Goal: Task Accomplishment & Management: Manage account settings

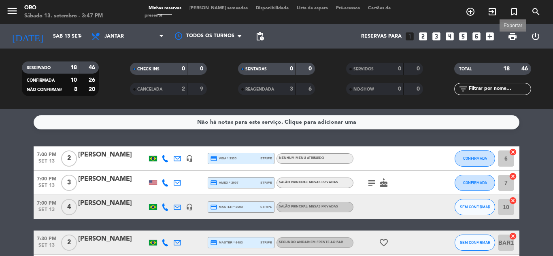
click at [512, 36] on span "print" at bounding box center [513, 37] width 10 height 10
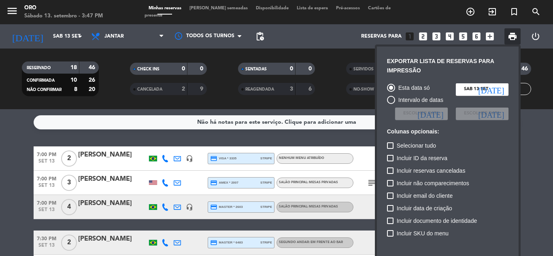
scroll to position [59, 0]
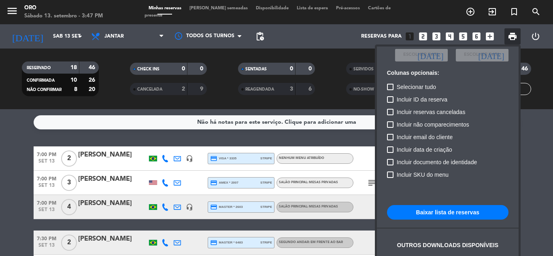
click at [435, 211] on button "Baixar lista de reservas" at bounding box center [448, 212] width 122 height 15
click at [354, 135] on div at bounding box center [276, 128] width 553 height 256
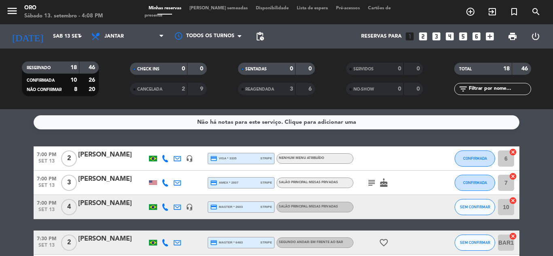
drag, startPoint x: 435, startPoint y: 167, endPoint x: 406, endPoint y: 173, distance: 29.8
click at [435, 167] on div at bounding box center [438, 159] width 22 height 24
click at [385, 182] on icon "cake" at bounding box center [384, 183] width 10 height 10
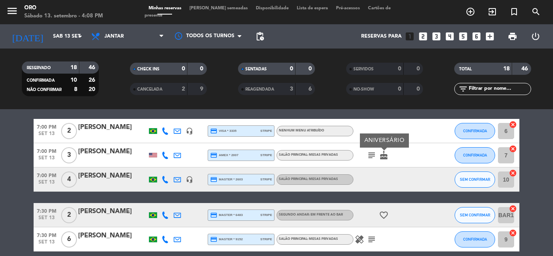
scroll to position [41, 0]
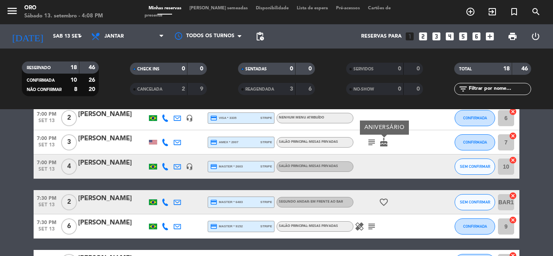
click at [383, 202] on icon "favorite_border" at bounding box center [384, 203] width 10 height 10
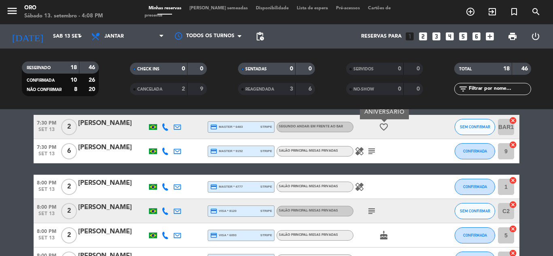
scroll to position [122, 0]
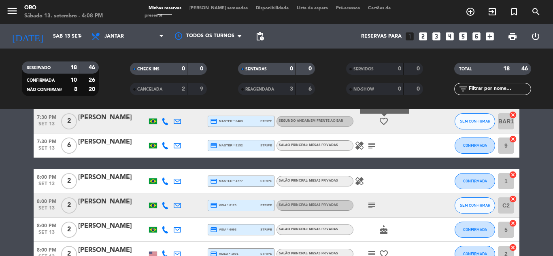
click at [372, 147] on icon "subject" at bounding box center [372, 146] width 10 height 10
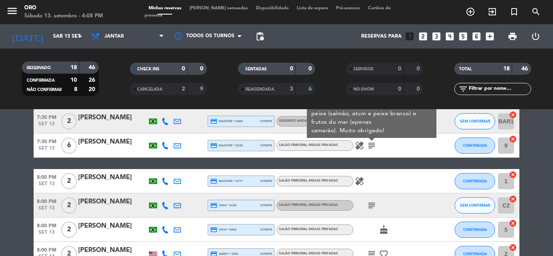
click at [361, 148] on icon "healing" at bounding box center [360, 146] width 10 height 10
click at [361, 180] on icon "healing" at bounding box center [360, 182] width 10 height 10
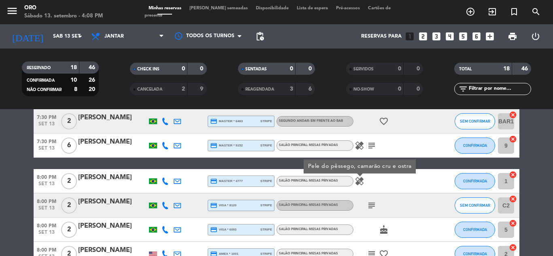
click at [369, 205] on icon "subject" at bounding box center [372, 206] width 10 height 10
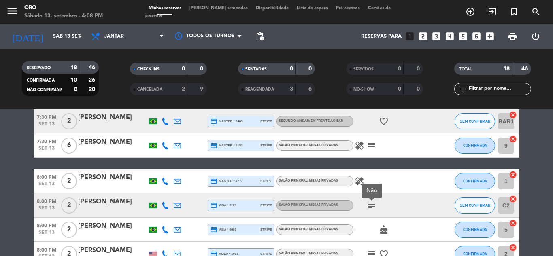
click at [381, 232] on icon "cake" at bounding box center [384, 230] width 10 height 10
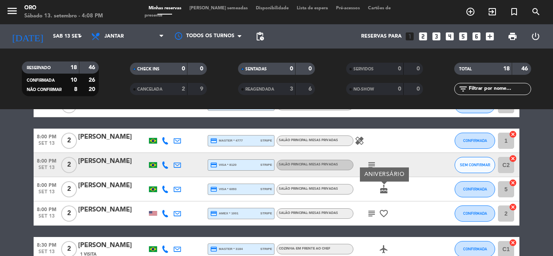
click at [386, 215] on icon "favorite_border" at bounding box center [384, 214] width 10 height 10
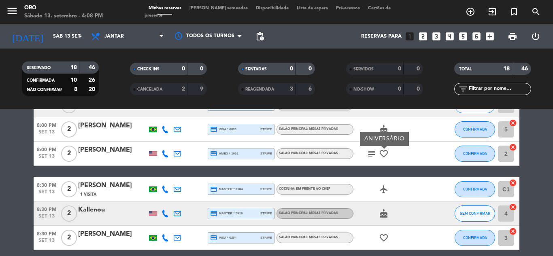
scroll to position [243, 0]
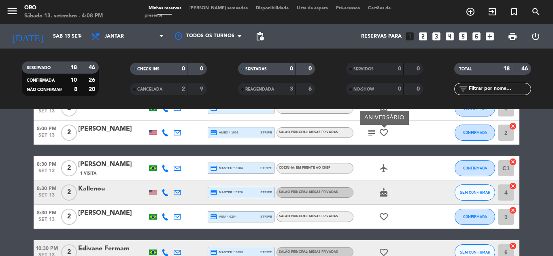
click at [382, 170] on icon "airplanemode_active" at bounding box center [384, 169] width 10 height 10
click at [383, 192] on icon "cake" at bounding box center [384, 193] width 10 height 10
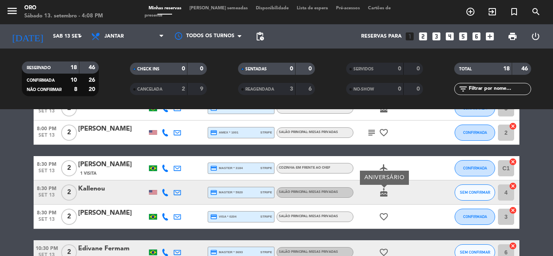
click at [384, 220] on icon "favorite_border" at bounding box center [384, 217] width 10 height 10
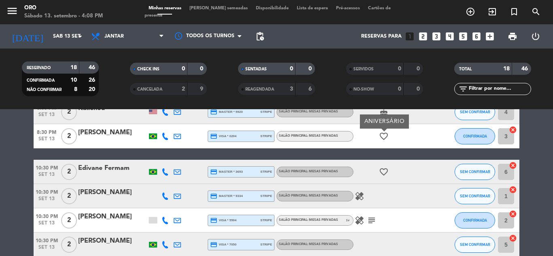
scroll to position [324, 0]
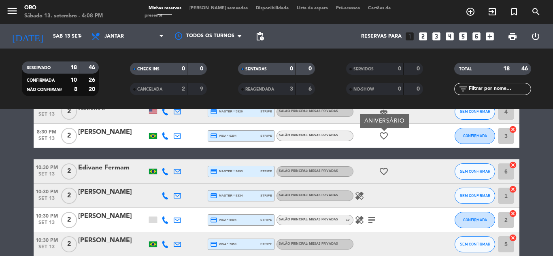
click at [385, 167] on icon "favorite_border" at bounding box center [384, 172] width 10 height 10
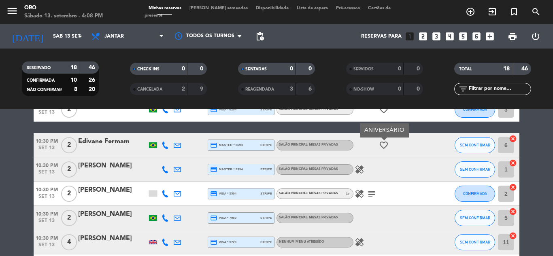
scroll to position [365, 0]
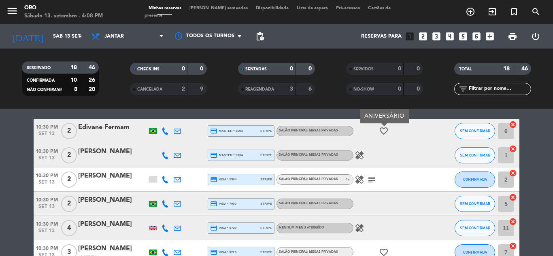
click at [362, 156] on icon "healing" at bounding box center [360, 156] width 10 height 10
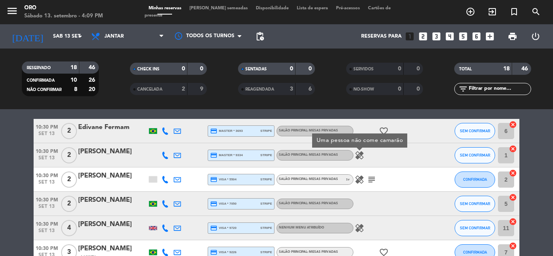
click at [358, 182] on icon "healing" at bounding box center [360, 180] width 10 height 10
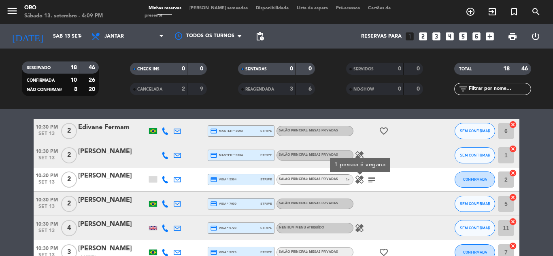
click at [371, 181] on icon "subject" at bounding box center [372, 180] width 10 height 10
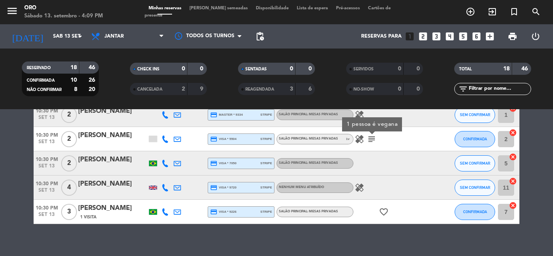
click at [359, 187] on icon "healing" at bounding box center [360, 188] width 10 height 10
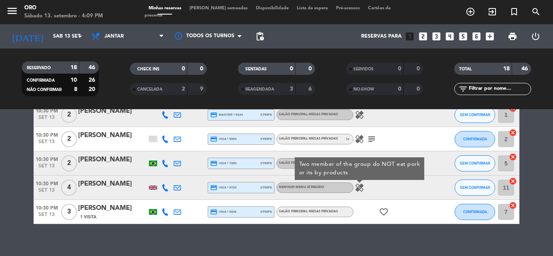
click at [384, 214] on icon "favorite_border" at bounding box center [384, 212] width 10 height 10
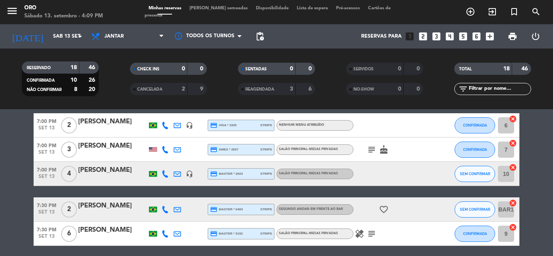
scroll to position [0, 0]
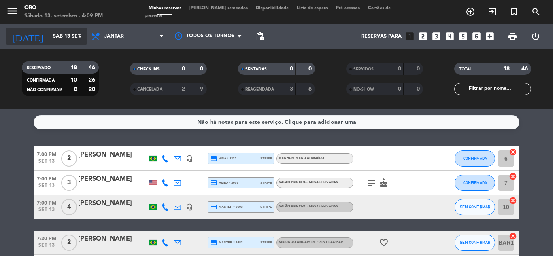
click at [69, 40] on input "Sáb 13 set" at bounding box center [83, 37] width 68 height 14
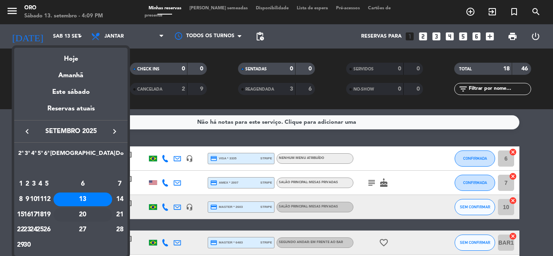
click at [100, 215] on div "20" at bounding box center [82, 215] width 59 height 14
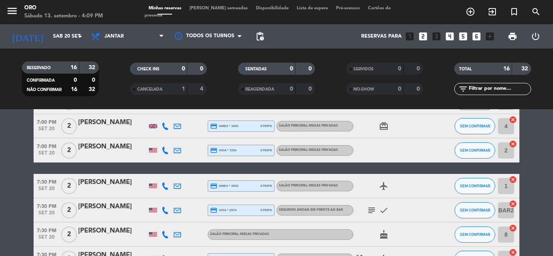
scroll to position [122, 0]
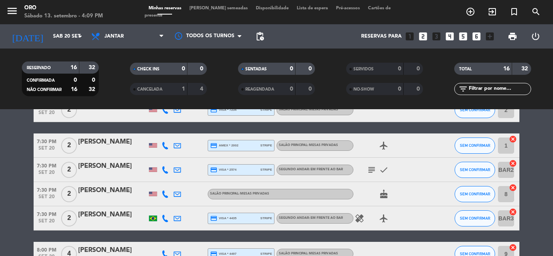
click at [369, 171] on icon "subject" at bounding box center [372, 170] width 10 height 10
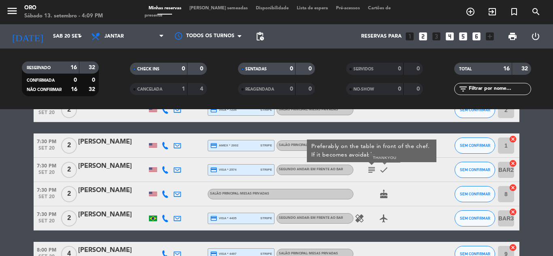
click at [382, 169] on icon "check" at bounding box center [384, 170] width 10 height 10
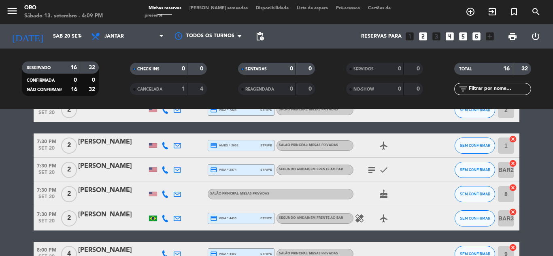
click at [97, 165] on div "[PERSON_NAME]" at bounding box center [112, 166] width 69 height 11
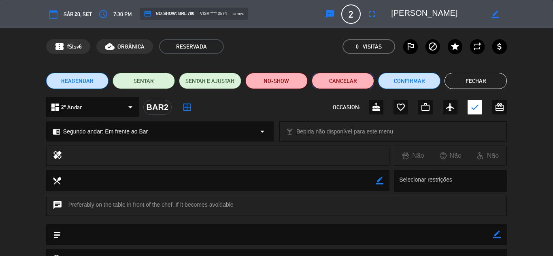
click at [350, 82] on button "Cancelar" at bounding box center [343, 81] width 62 height 16
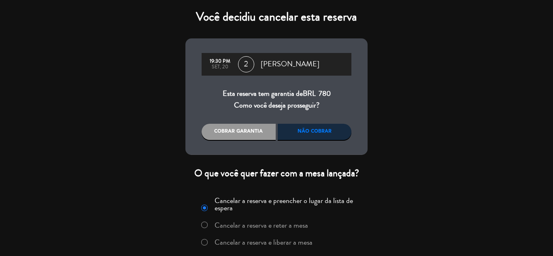
click at [300, 130] on div "Não cobrar" at bounding box center [315, 132] width 74 height 16
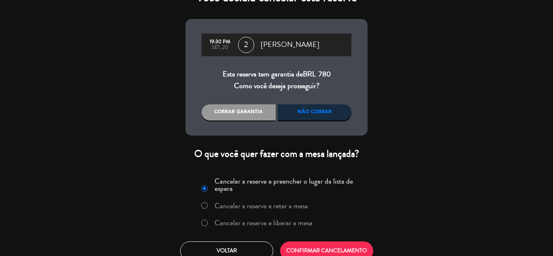
scroll to position [30, 0]
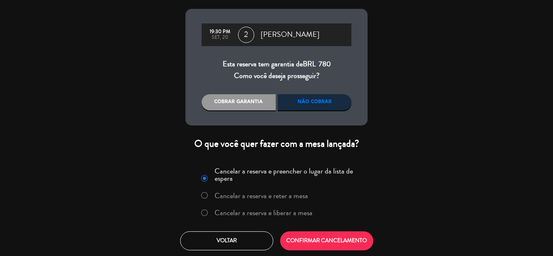
click at [288, 213] on label "Cancelar a reserva e liberar a mesa" at bounding box center [264, 212] width 98 height 7
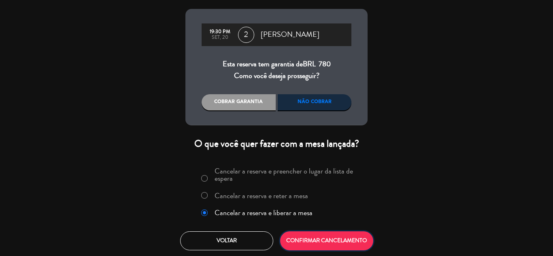
click at [297, 237] on button "CONFIRMAR CANCELAMENTO" at bounding box center [326, 241] width 93 height 19
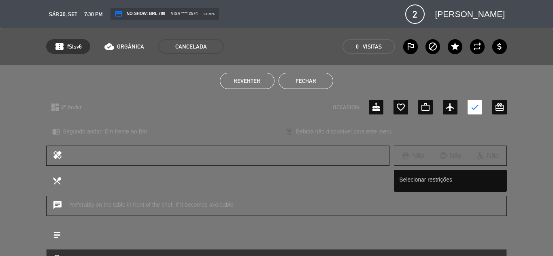
click at [318, 83] on button "Fechar" at bounding box center [306, 81] width 55 height 16
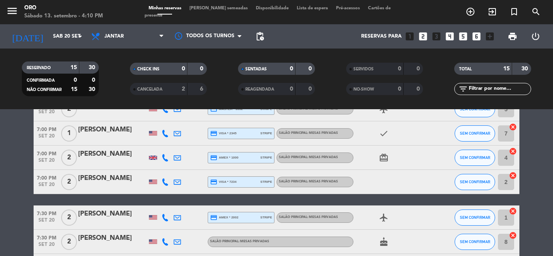
scroll to position [0, 0]
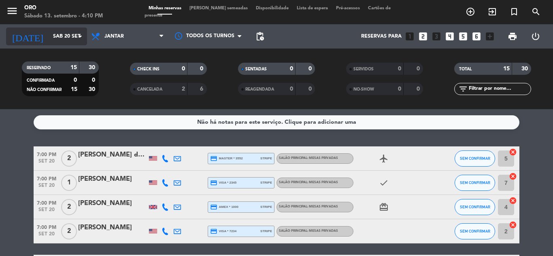
click at [60, 33] on input "Sáb 20 set" at bounding box center [83, 37] width 68 height 14
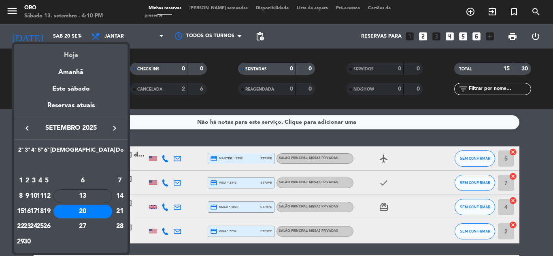
click at [80, 60] on div "Hoje" at bounding box center [70, 52] width 113 height 17
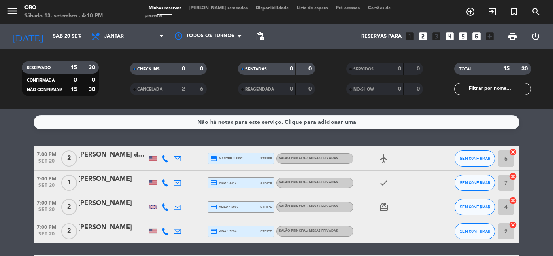
type input "Sáb 13 set"
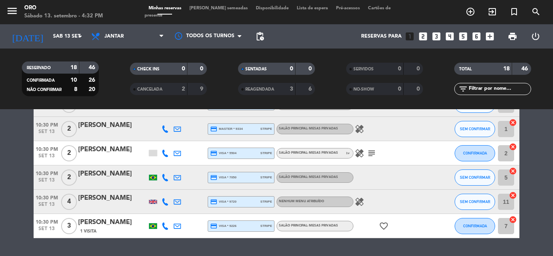
scroll to position [405, 0]
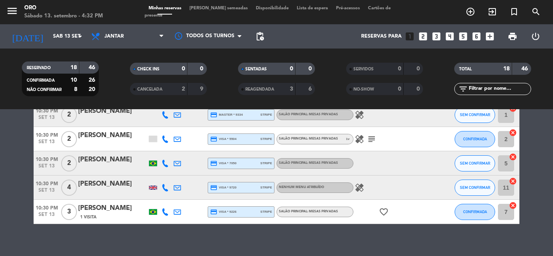
click at [371, 140] on icon "subject" at bounding box center [372, 139] width 10 height 10
click at [388, 164] on div at bounding box center [390, 163] width 73 height 24
drag, startPoint x: 336, startPoint y: 251, endPoint x: 328, endPoint y: 269, distance: 20.5
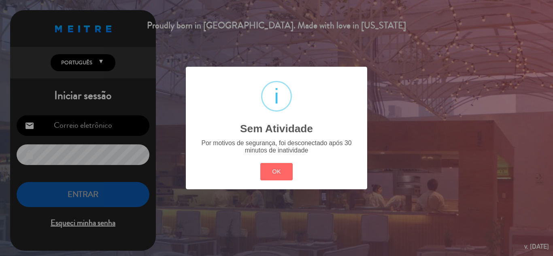
type input "[EMAIL_ADDRESS][DOMAIN_NAME]"
